Goal: Information Seeking & Learning: Learn about a topic

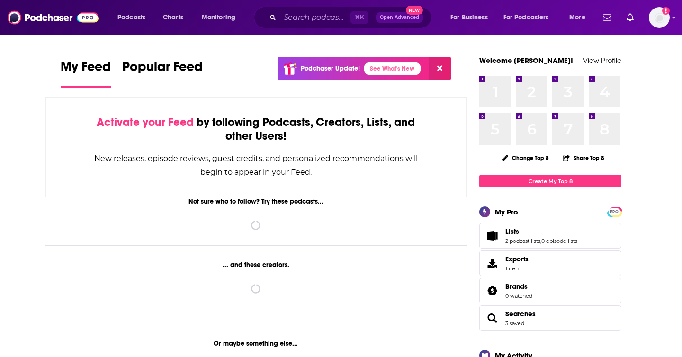
click at [307, 9] on div "⌘ K Open Advanced New" at bounding box center [343, 18] width 178 height 22
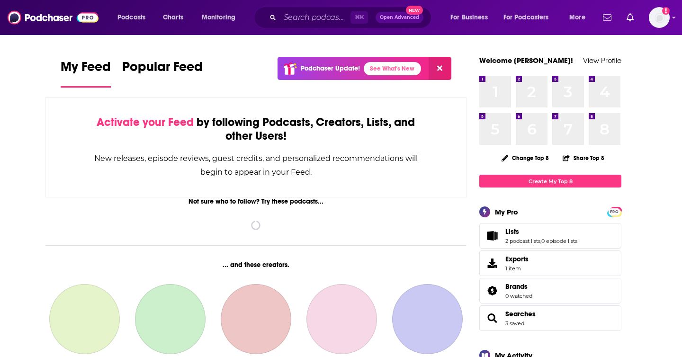
click at [307, 29] on div "Podcasts Charts Monitoring ⌘ K Open Advanced New For Business For Podcasters Mo…" at bounding box center [341, 17] width 682 height 35
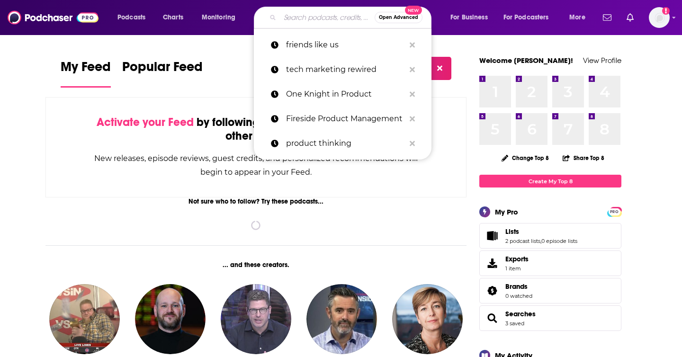
click at [307, 22] on input "Search podcasts, credits, & more..." at bounding box center [327, 17] width 95 height 15
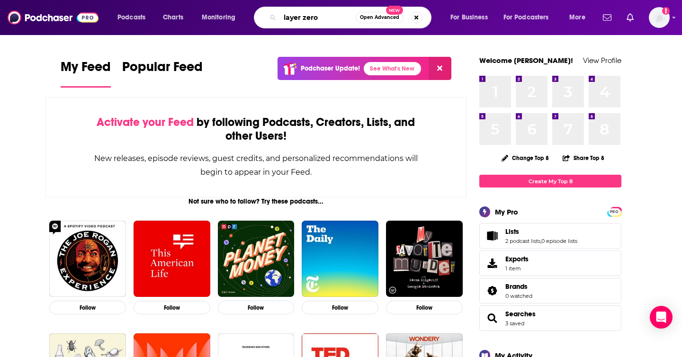
type input "layer zero"
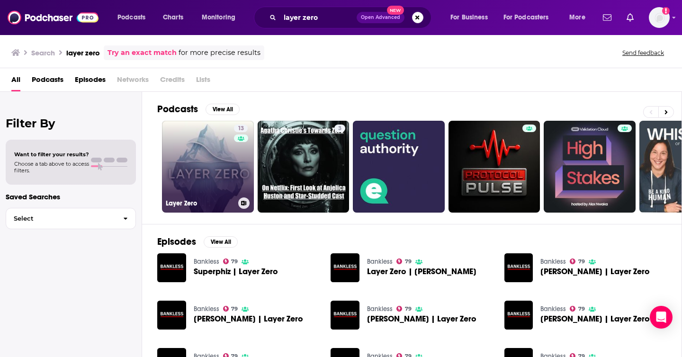
click at [188, 128] on link "13 Layer Zero" at bounding box center [208, 167] width 92 height 92
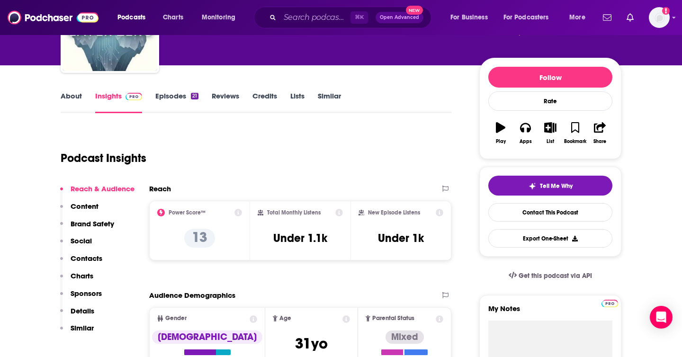
scroll to position [90, 0]
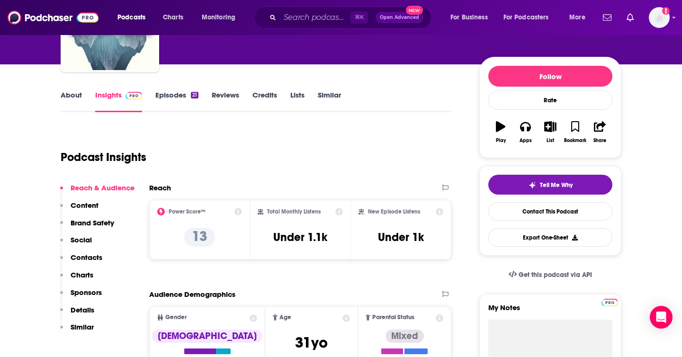
click at [188, 103] on link "Episodes 21" at bounding box center [176, 101] width 43 height 22
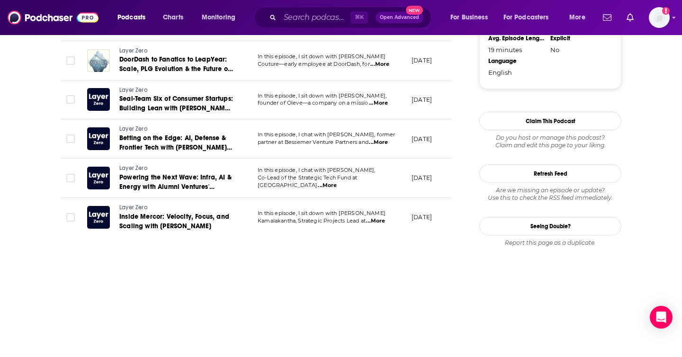
scroll to position [916, 0]
